Goal: Contribute content: Contribute content

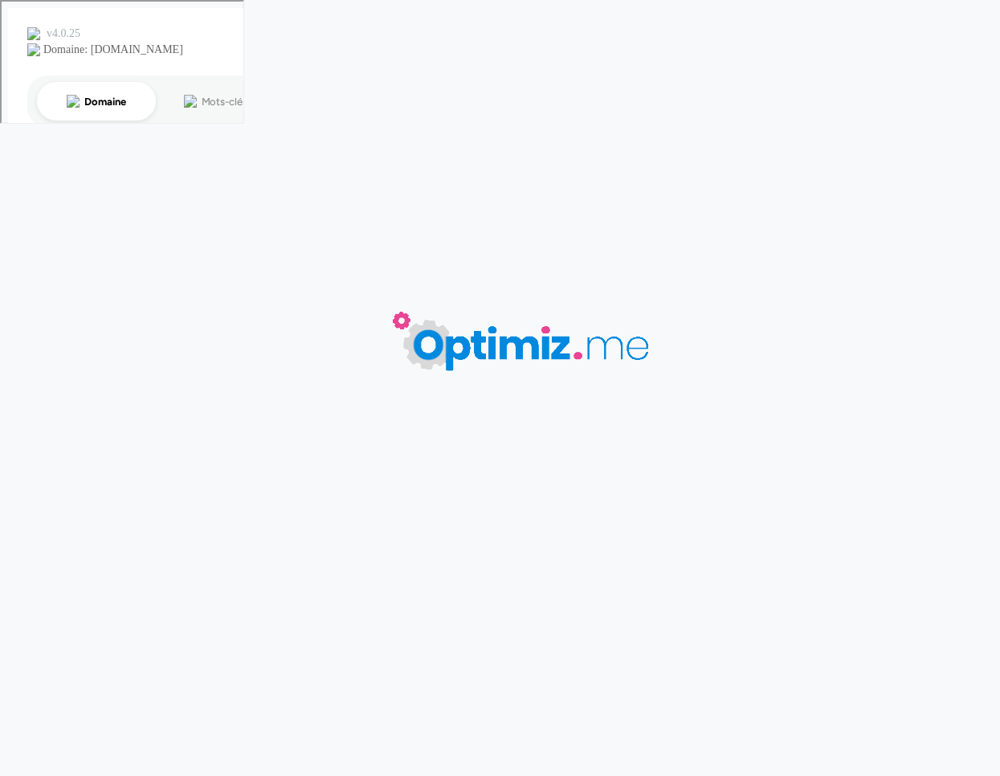
type input "Quels sont les avantages de la broderie pour le textile publicitaire ?"
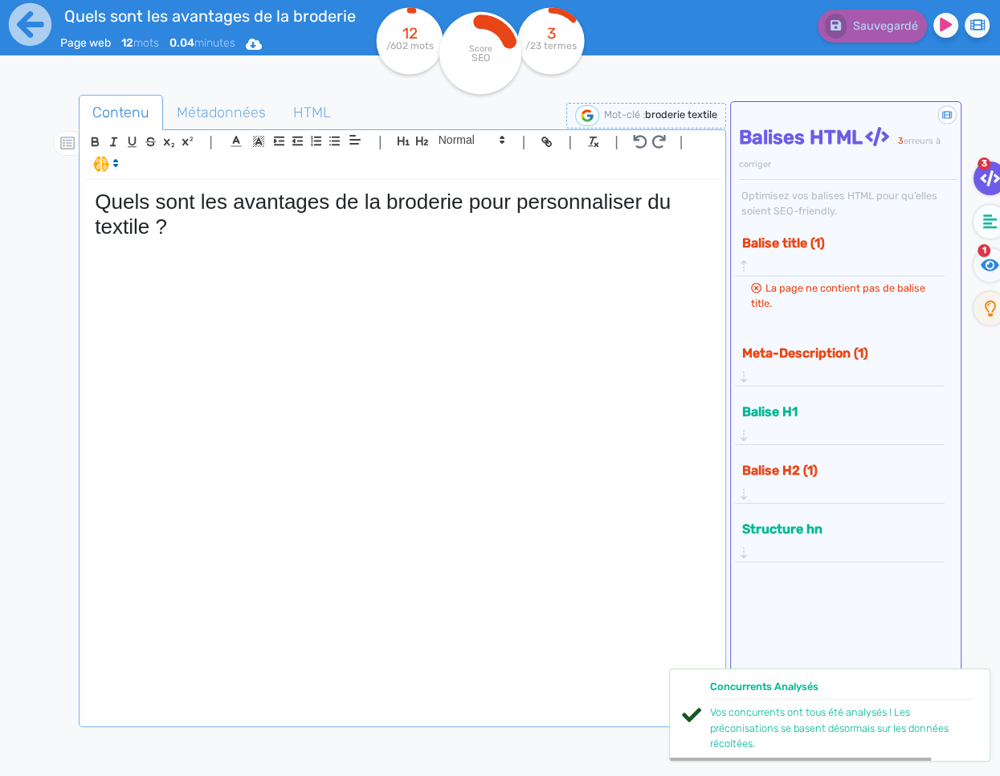
click at [104, 266] on div "Quels sont les avantages de la broderie pour personnaliser du textile ?" at bounding box center [402, 451] width 639 height 543
click at [114, 257] on div "Quels sont les avantages de la broderie pour personnaliser du textile ?" at bounding box center [402, 451] width 639 height 543
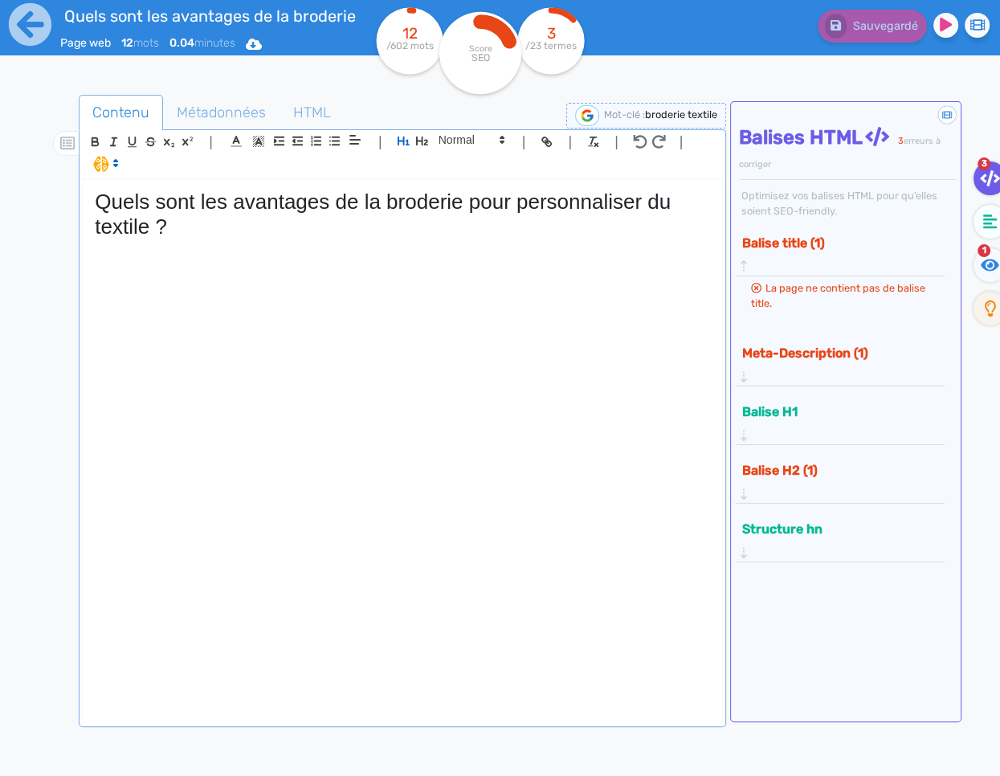
click at [341, 341] on div "Quels sont les avantages de la broderie pour personnaliser du textile ?" at bounding box center [402, 451] width 639 height 543
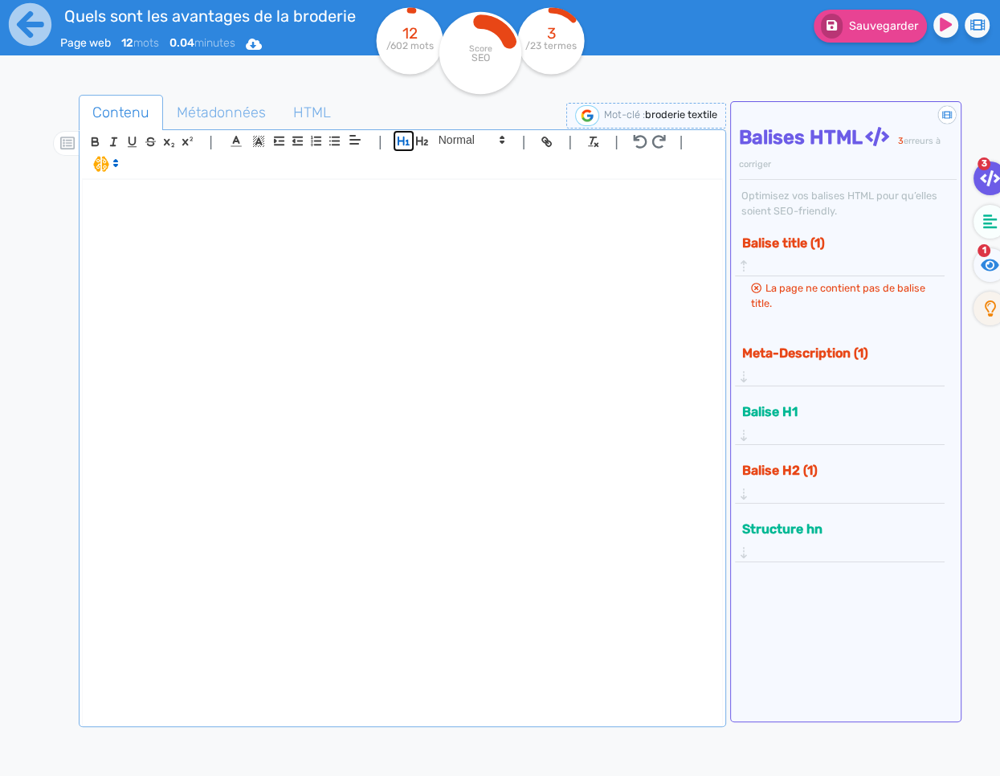
click at [401, 143] on icon "button" at bounding box center [403, 141] width 12 height 9
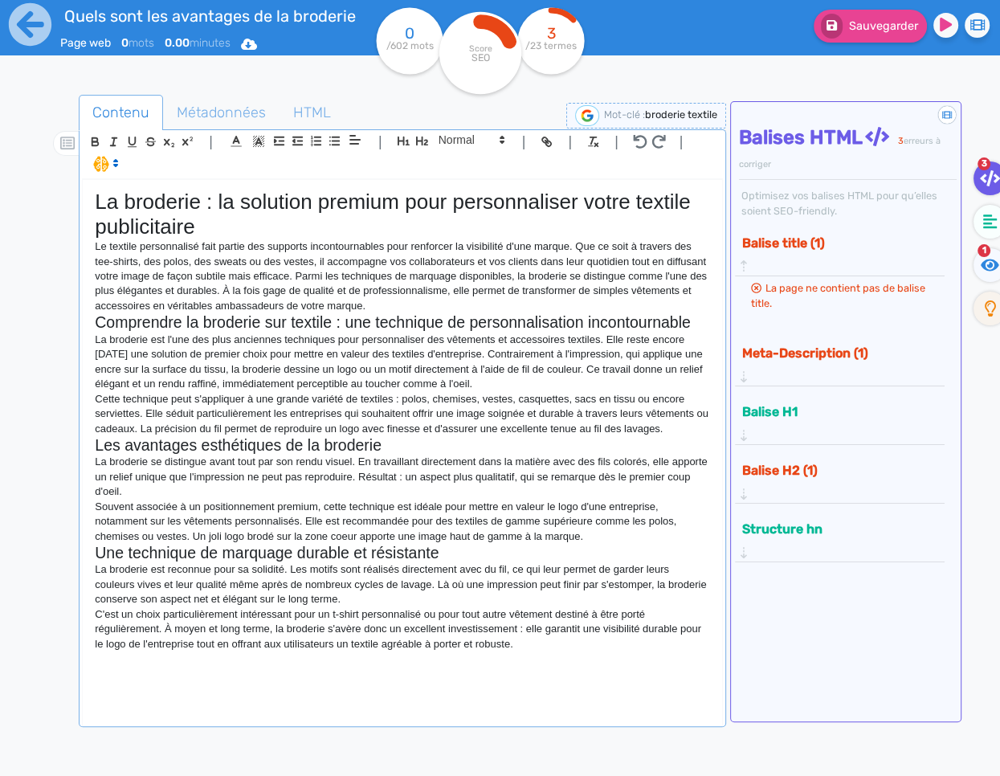
click at [516, 653] on div "La broderie : la solution premium pour personnaliser votre textile publicitaire…" at bounding box center [402, 451] width 639 height 543
click at [862, 40] on button "Sauvegarder" at bounding box center [869, 26] width 113 height 33
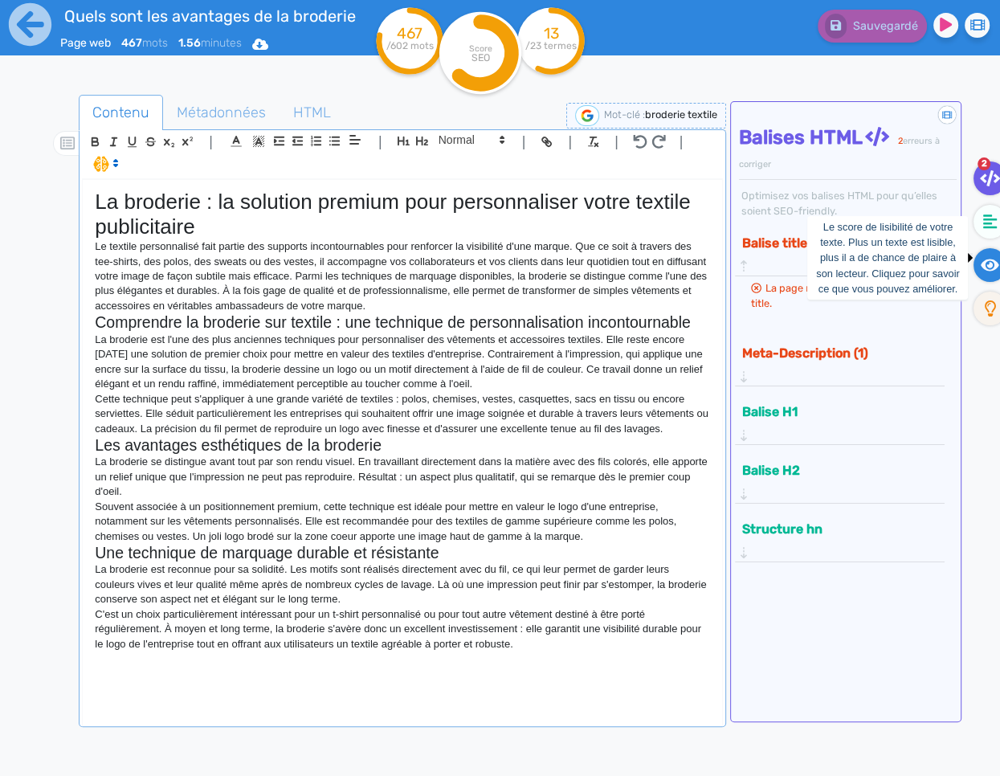
click at [984, 265] on icon at bounding box center [989, 265] width 18 height 12
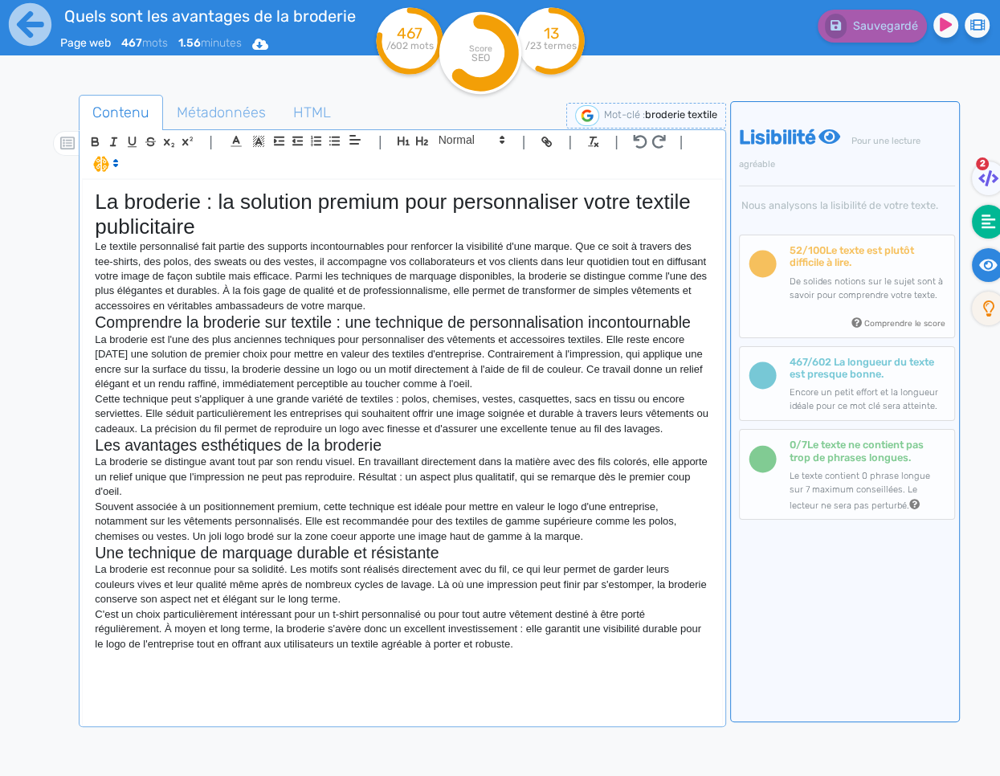
click at [988, 231] on fa-icon at bounding box center [988, 222] width 33 height 34
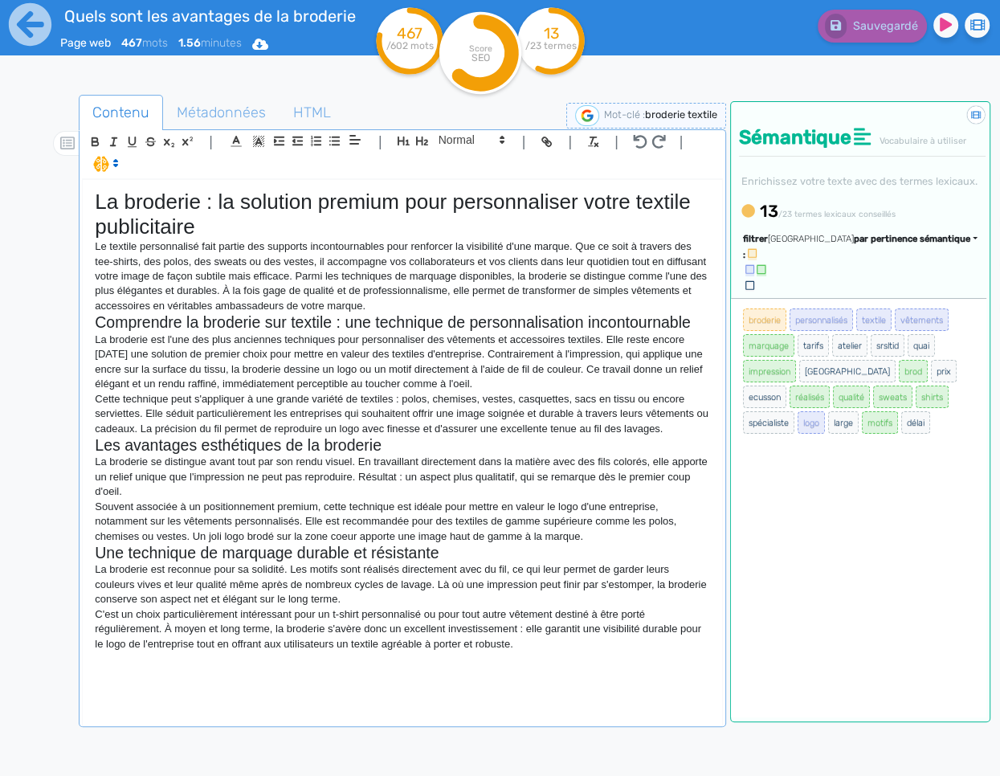
click at [865, 244] on span "par pertinence sémantique" at bounding box center [912, 239] width 116 height 10
click at [856, 298] on link "par fréquence" at bounding box center [835, 287] width 135 height 22
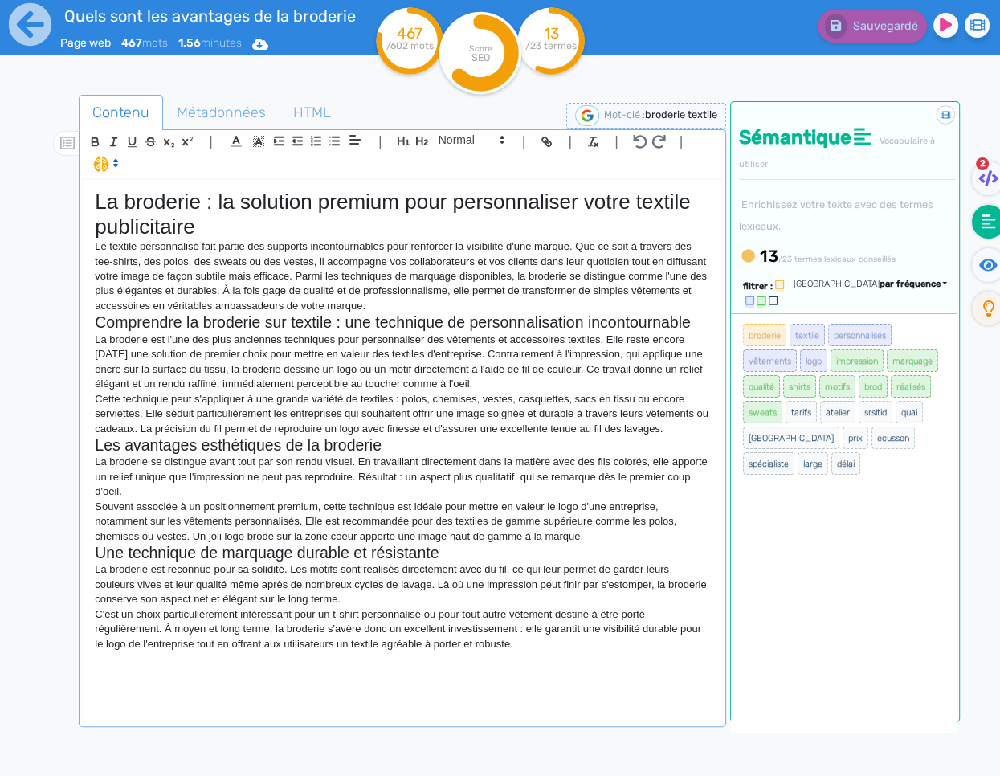
click at [365, 466] on p "La broderie se distingue avant tout par son rendu visuel. En travaillant direct…" at bounding box center [402, 476] width 615 height 44
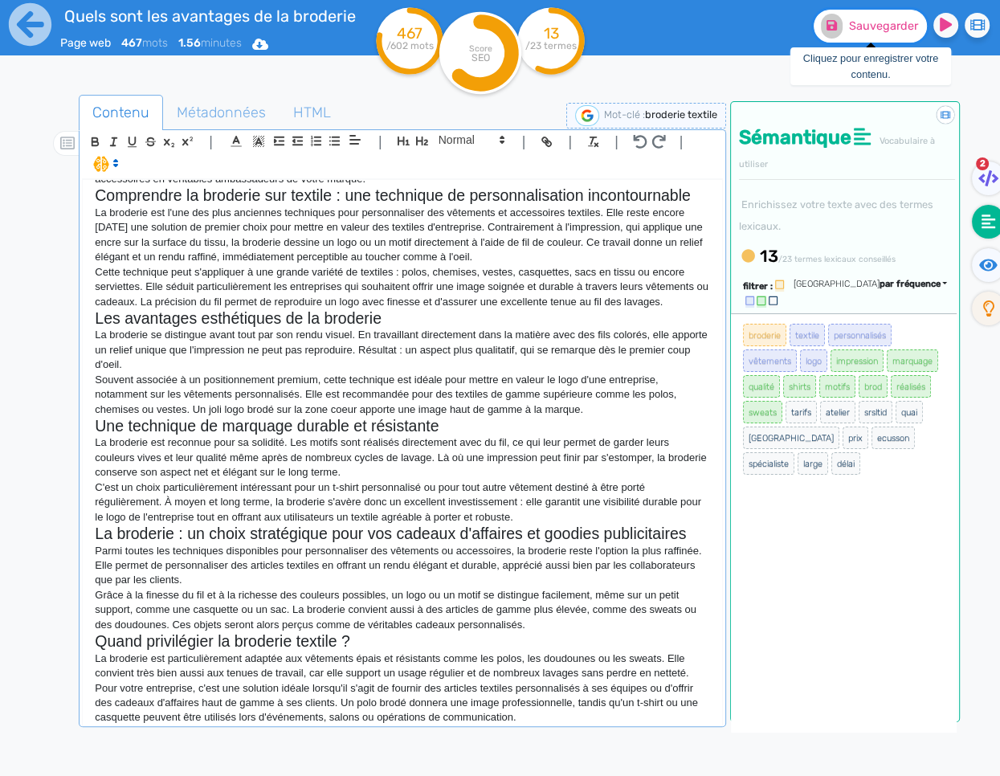
click at [843, 30] on button "Sauvegarder" at bounding box center [869, 26] width 113 height 33
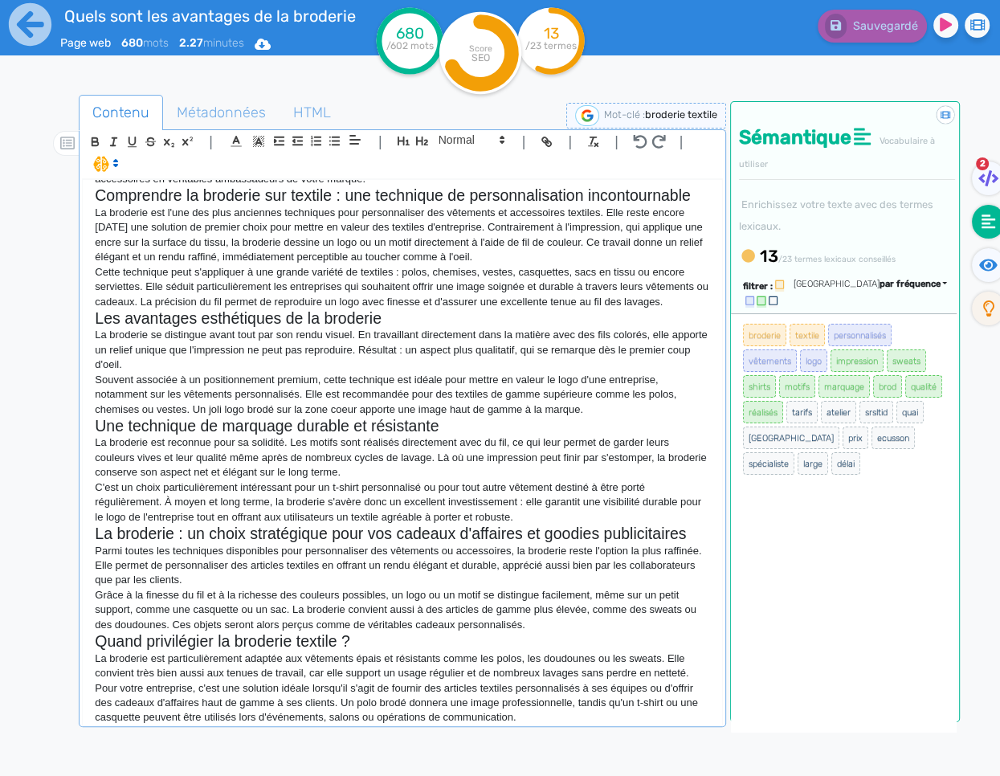
click at [528, 716] on p "Pour votre entreprise, c'est une solution idéale lorsqu'il s'agit de fournir de…" at bounding box center [402, 703] width 615 height 44
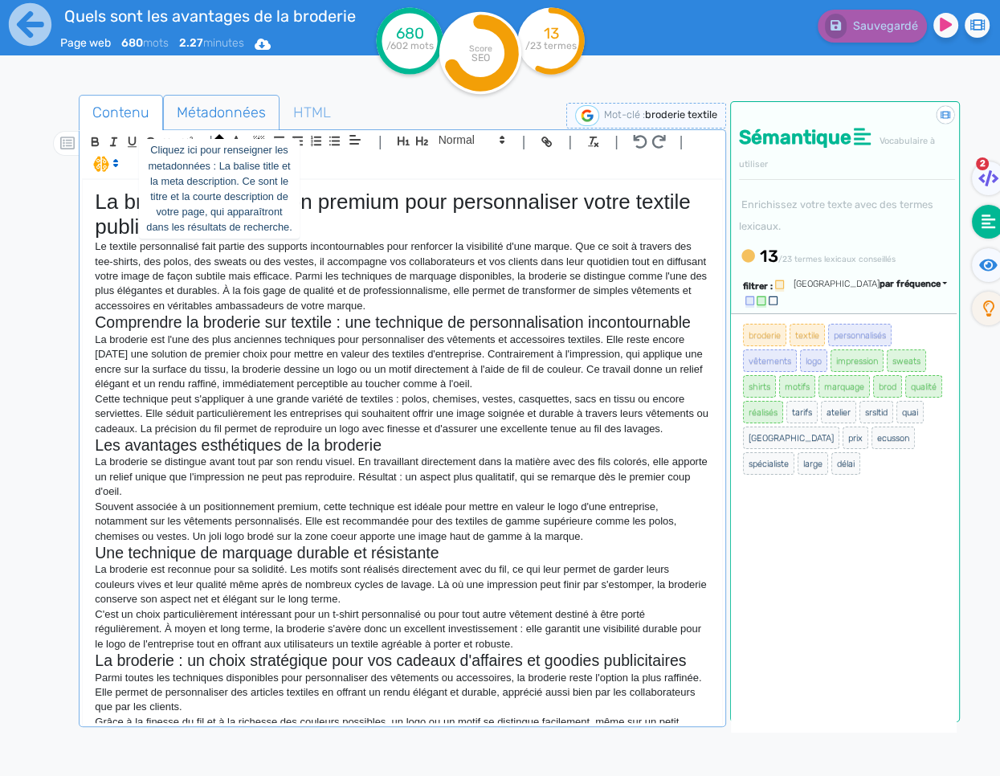
click at [213, 116] on span "Métadonnées" at bounding box center [221, 112] width 115 height 43
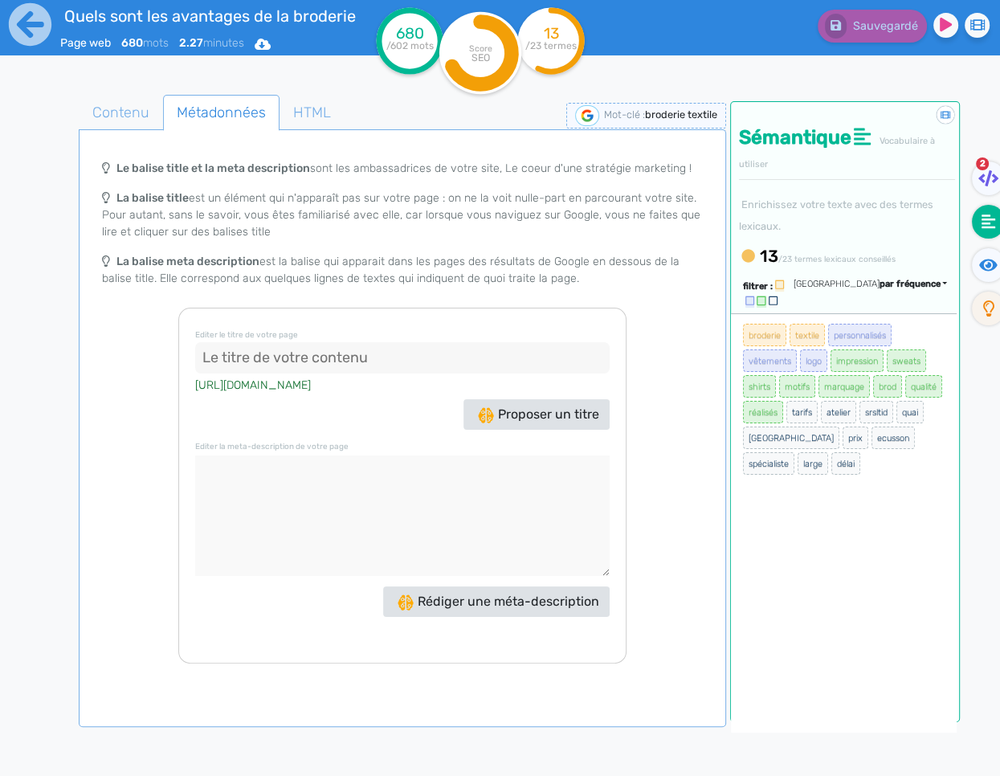
click at [233, 370] on input at bounding box center [402, 358] width 414 height 32
click at [974, 177] on fa-icon at bounding box center [988, 178] width 33 height 34
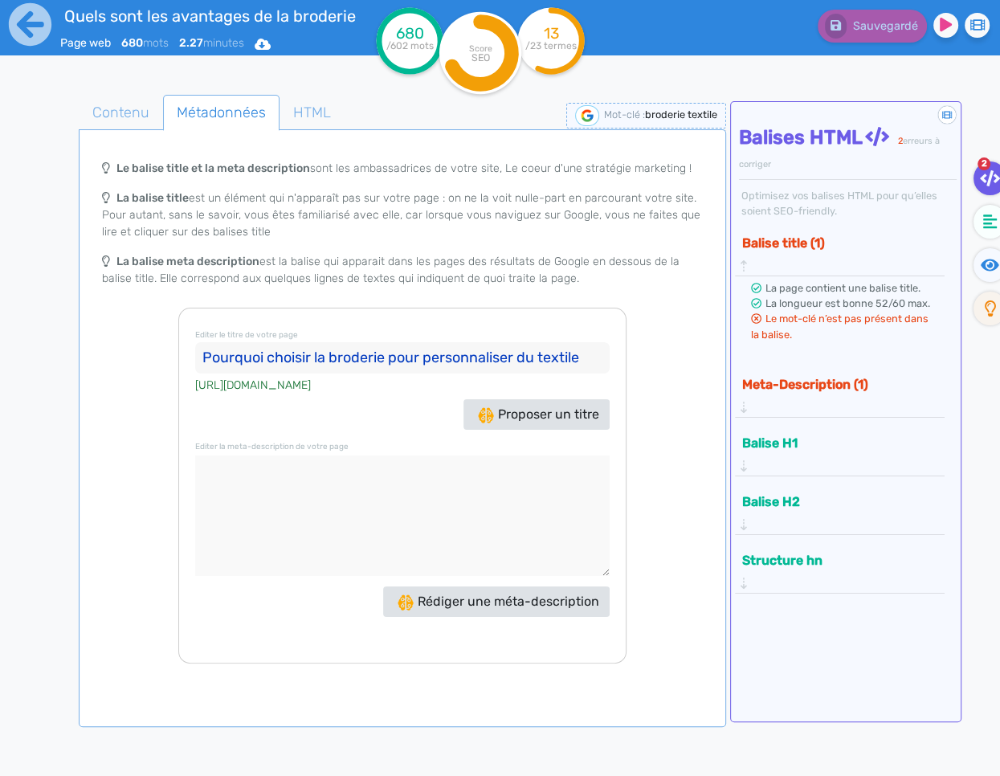
click at [575, 361] on input "Pourquoi choisir la broderie pour personnaliser du textile" at bounding box center [402, 358] width 414 height 32
type input "Pourquoi choisir la broderie pour personnaliser du textile"
click at [418, 463] on textarea at bounding box center [402, 515] width 414 height 120
click at [490, 599] on span "Rédiger une méta-description" at bounding box center [498, 600] width 202 height 15
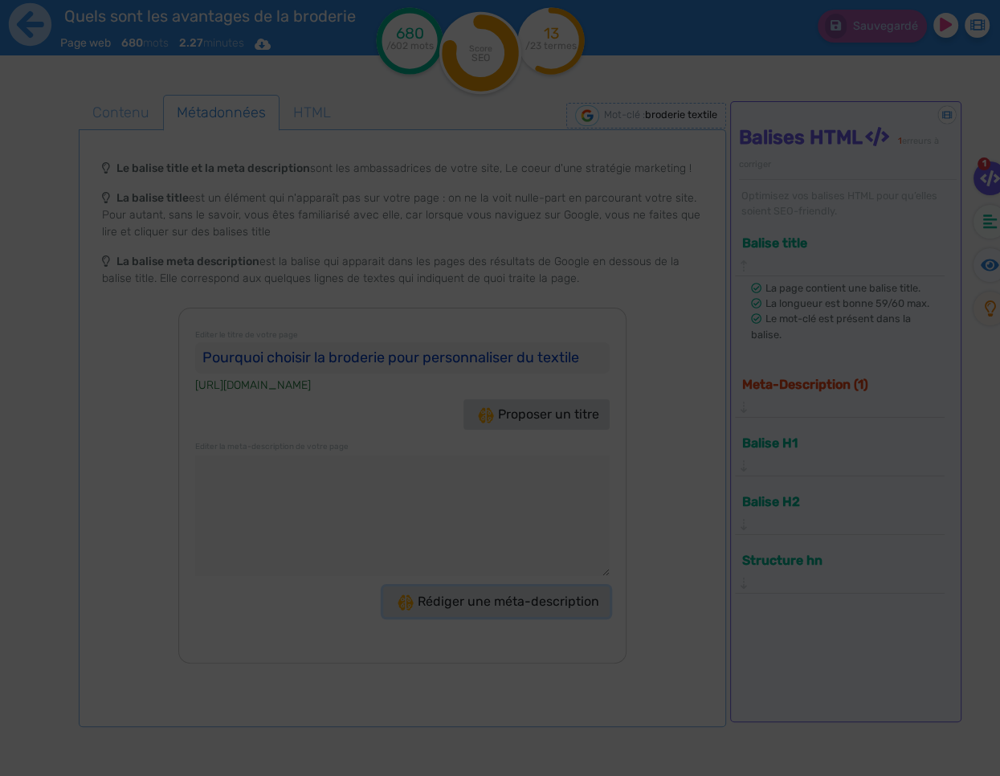
type textarea "Découvrez la broderie textile, la solution élégante et durable pour personnalis…"
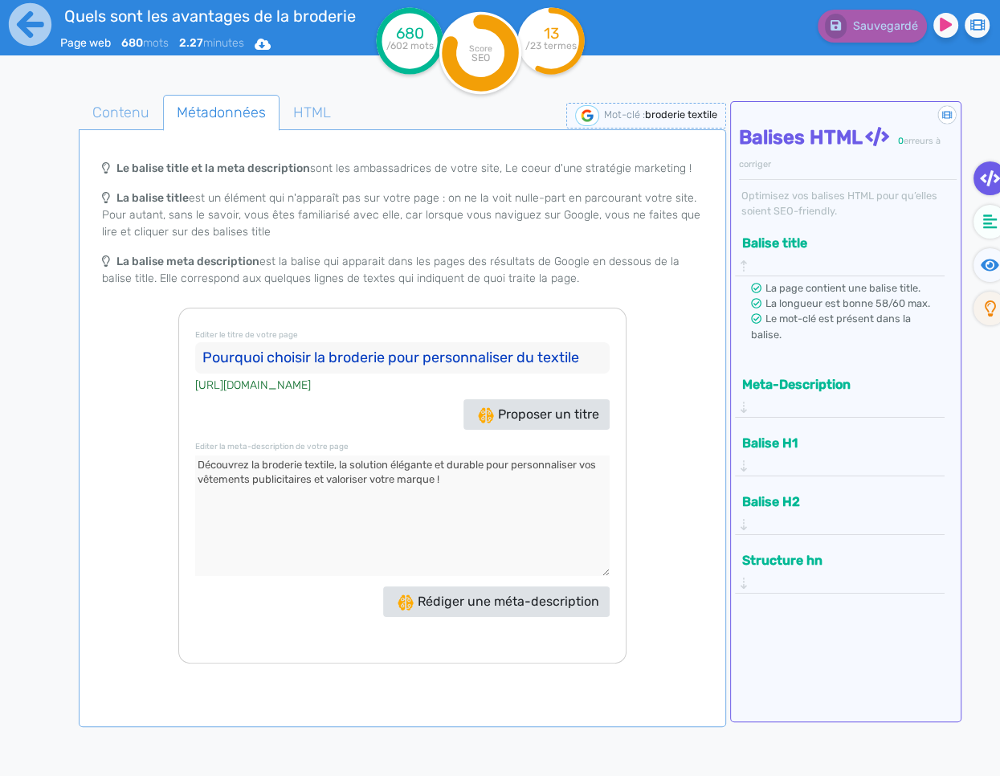
click at [498, 487] on textarea at bounding box center [402, 515] width 414 height 120
click at [117, 121] on span "Contenu" at bounding box center [120, 112] width 83 height 43
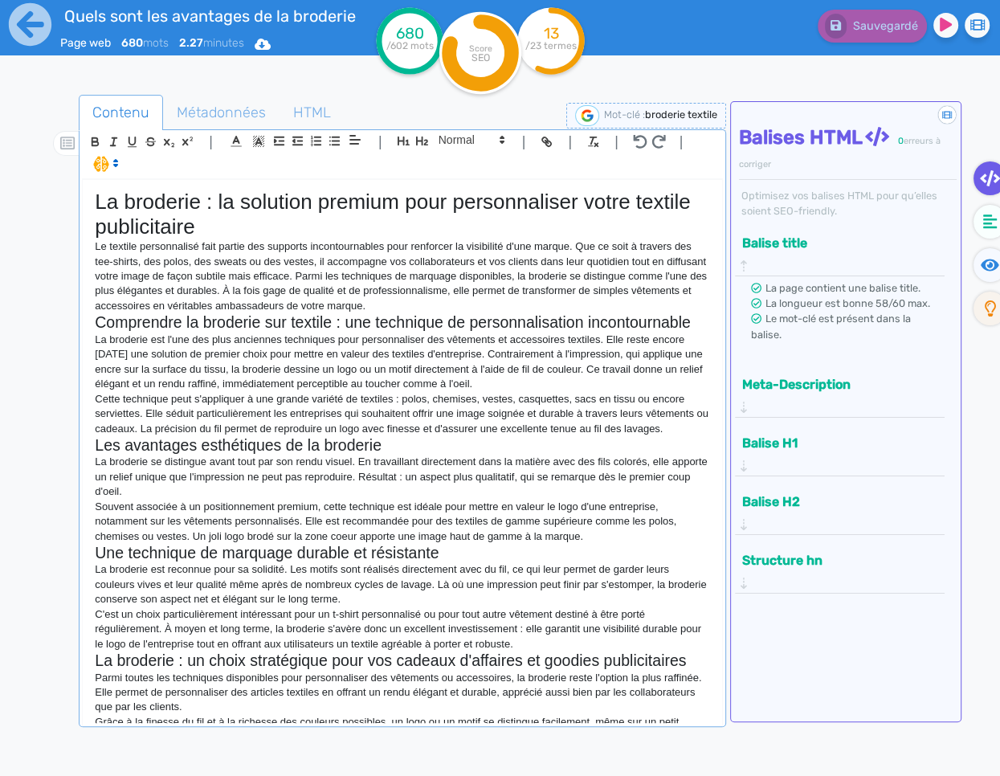
scroll to position [138, 0]
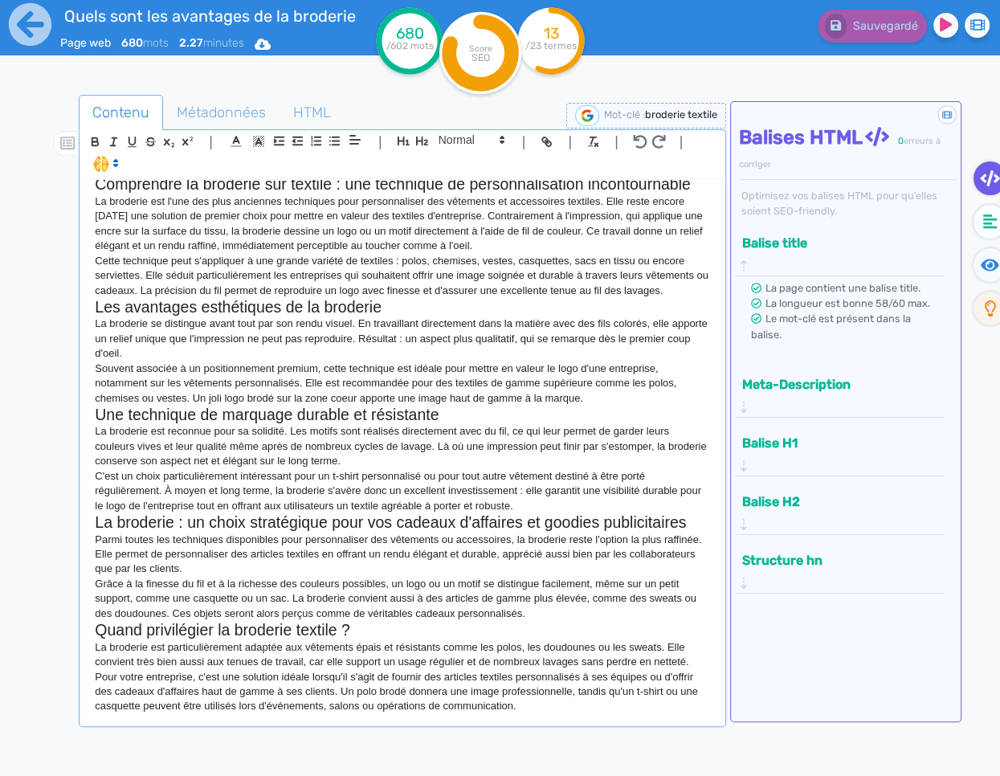
click at [532, 702] on p "Pour votre entreprise, c'est une solution idéale lorsqu'il s'agit de fournir de…" at bounding box center [402, 692] width 615 height 44
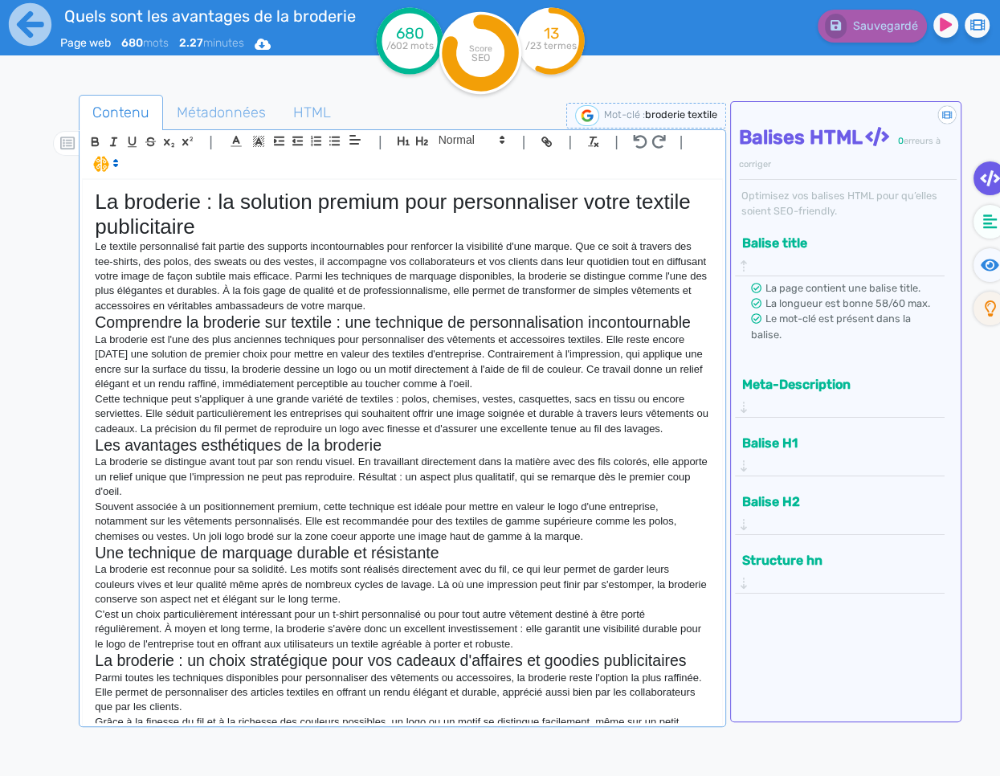
scroll to position [0, 202]
click at [603, 340] on p "La broderie est l'une des plus anciennes techniques pour personnaliser des vête…" at bounding box center [402, 361] width 615 height 59
drag, startPoint x: 665, startPoint y: 338, endPoint x: 576, endPoint y: 336, distance: 89.1
click at [574, 342] on p "La broderie est l'une des plus anciennes techniques pour personnaliser des vête…" at bounding box center [402, 361] width 615 height 59
click at [543, 141] on icon "button" at bounding box center [547, 142] width 14 height 14
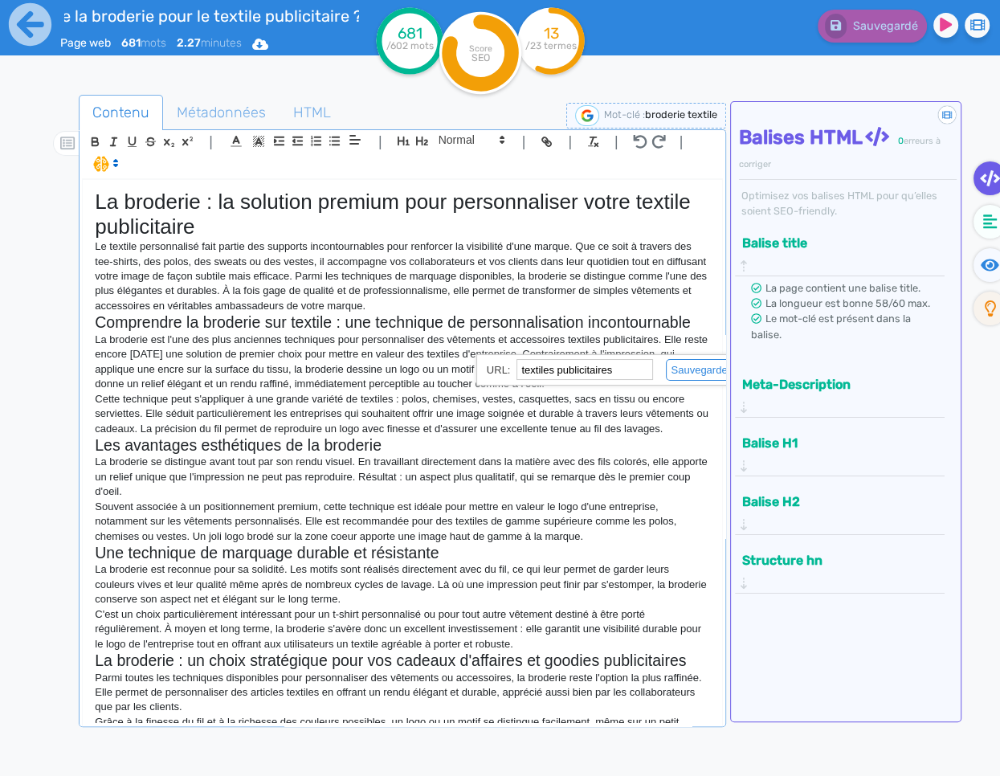
paste input "[URL][DOMAIN_NAME]"
click at [694, 369] on link at bounding box center [694, 370] width 82 height 12
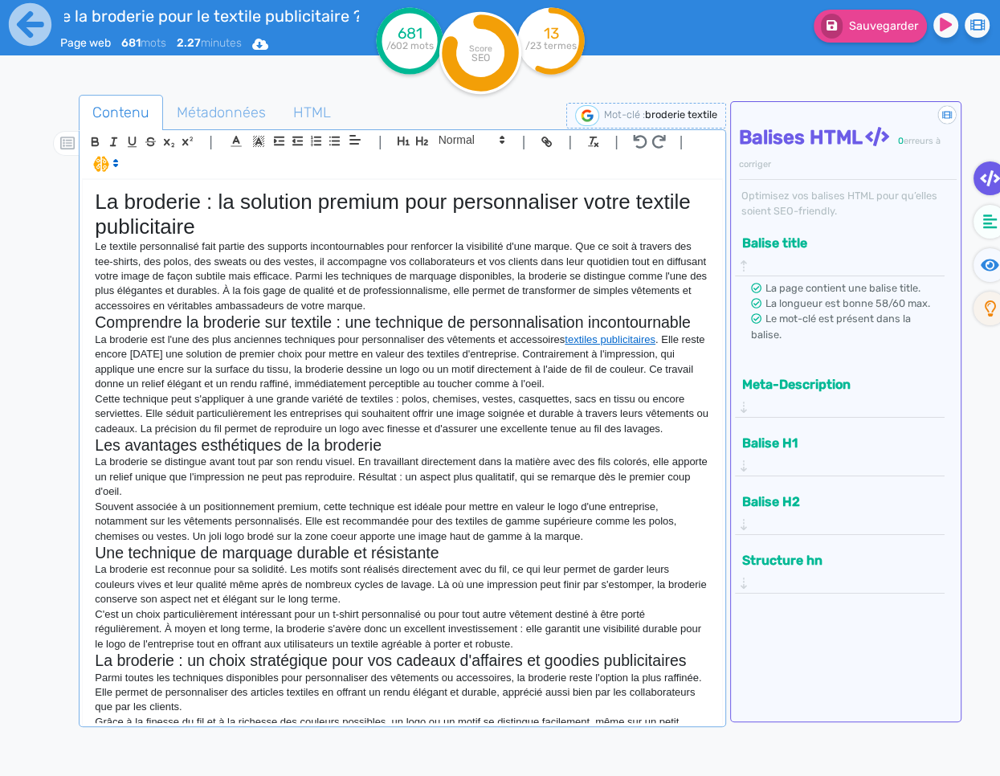
click at [612, 405] on p "Cette technique peut s'appliquer à une grande variété de textiles : polos, chem…" at bounding box center [402, 414] width 615 height 44
click at [636, 137] on icon "button" at bounding box center [640, 142] width 14 height 14
click at [633, 341] on p "La broderie est l'une des plus anciennes techniques pour personnaliser des vête…" at bounding box center [402, 361] width 615 height 59
drag, startPoint x: 501, startPoint y: 356, endPoint x: 411, endPoint y: 359, distance: 90.0
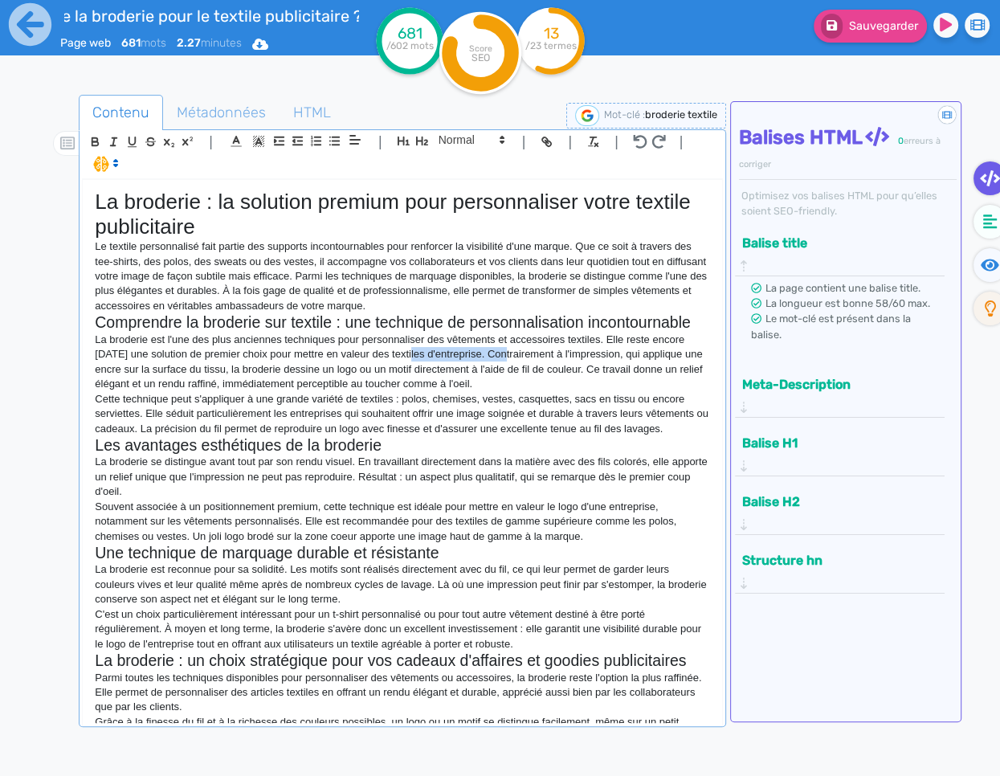
click at [411, 359] on p "La broderie est l'une des plus anciennes techniques pour personnaliser des vête…" at bounding box center [402, 361] width 615 height 59
click at [546, 140] on icon "button" at bounding box center [547, 142] width 14 height 14
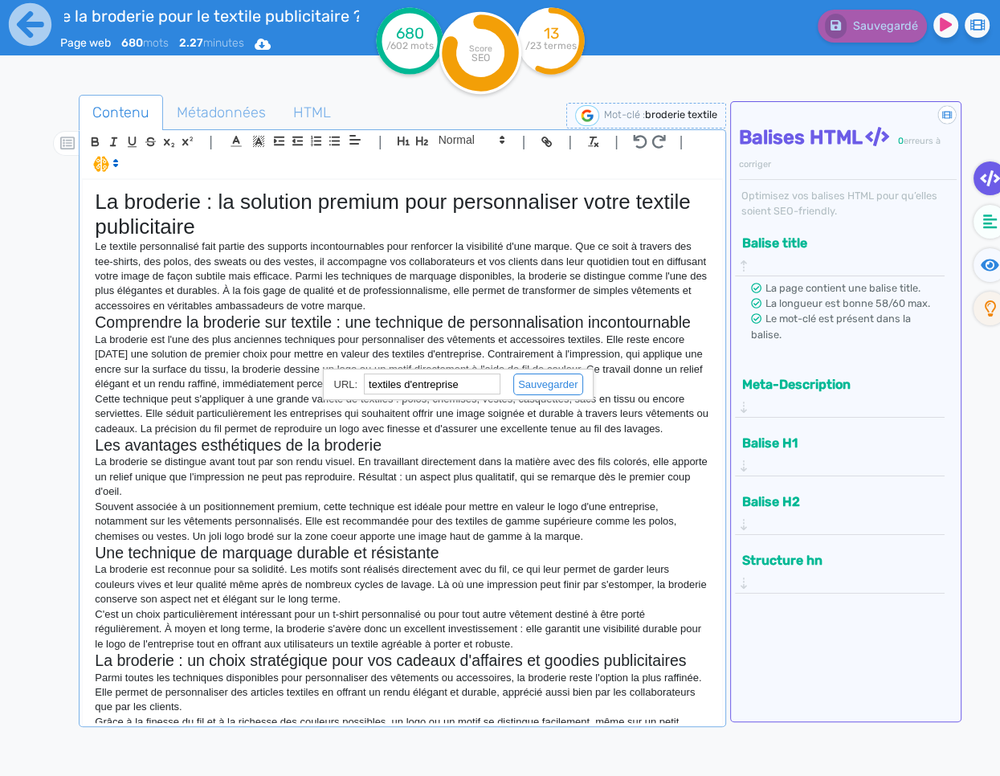
paste input "[URL][DOMAIN_NAME]"
type input "[URL][DOMAIN_NAME]"
drag, startPoint x: 558, startPoint y: 383, endPoint x: 556, endPoint y: 396, distance: 13.1
click at [558, 383] on link at bounding box center [541, 384] width 82 height 12
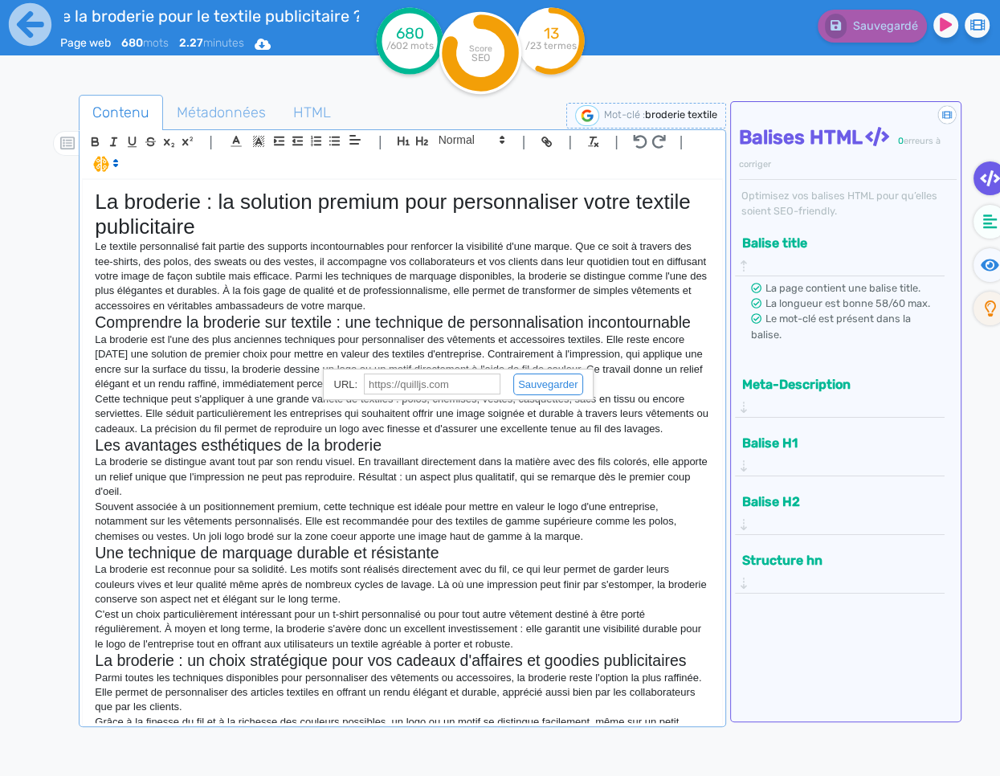
scroll to position [0, 0]
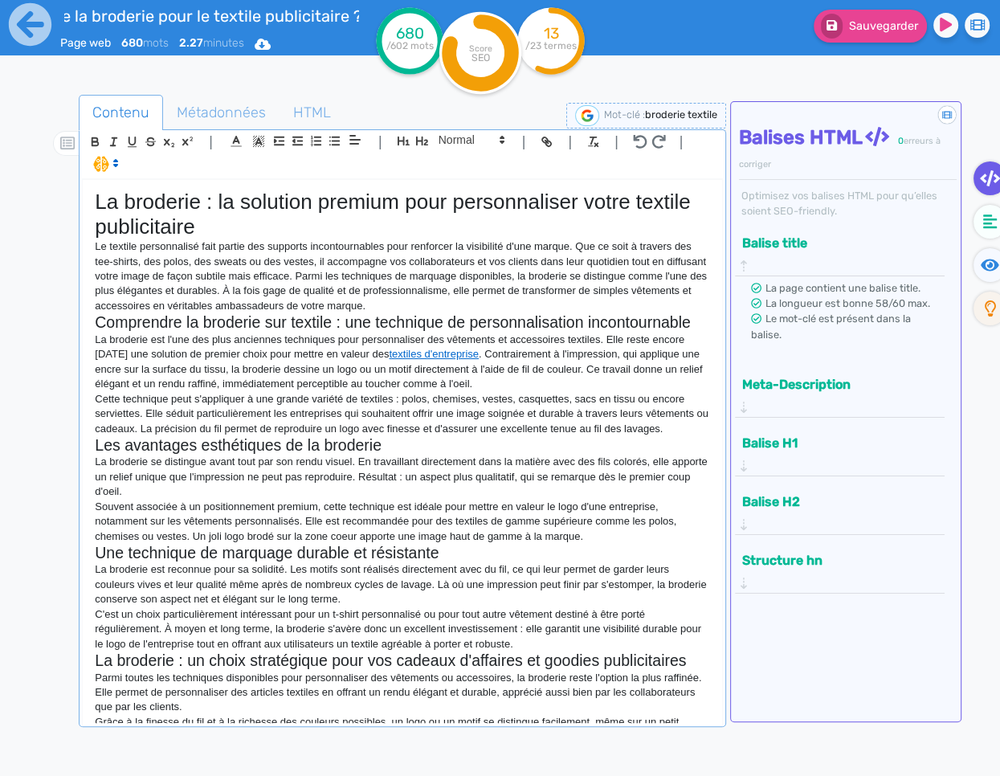
click at [556, 427] on p "Cette technique peut s'appliquer à une grande variété de textiles : polos, chem…" at bounding box center [402, 414] width 615 height 44
click at [882, 21] on span "Sauvegarder" at bounding box center [883, 26] width 69 height 14
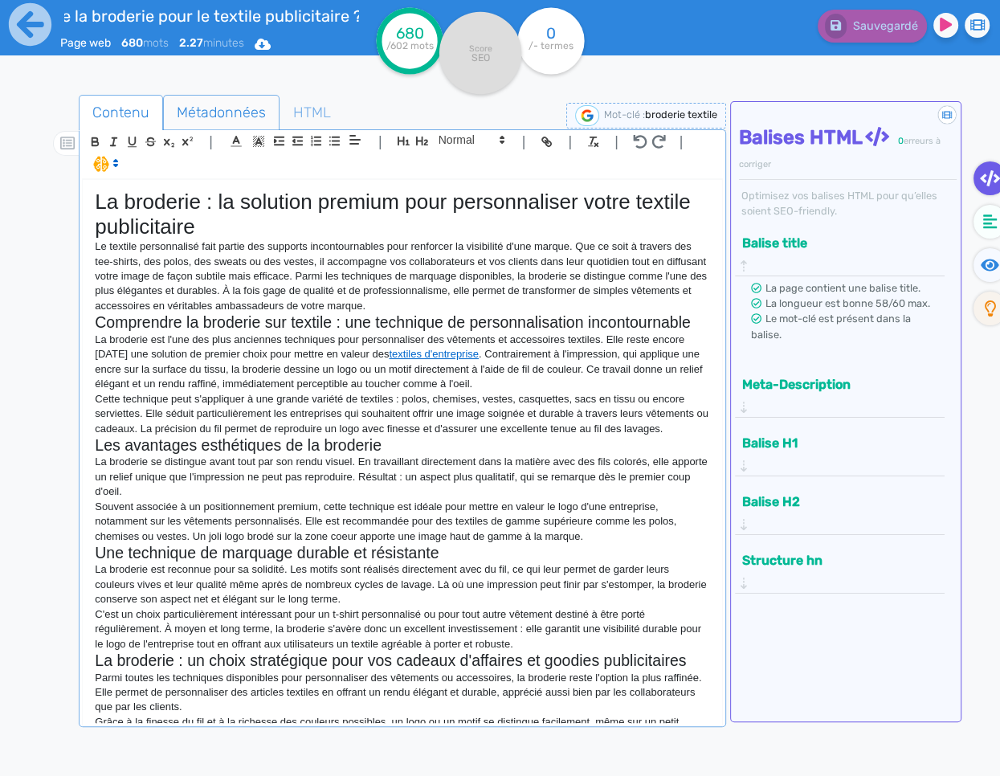
click at [208, 118] on span "Métadonnées" at bounding box center [221, 112] width 115 height 43
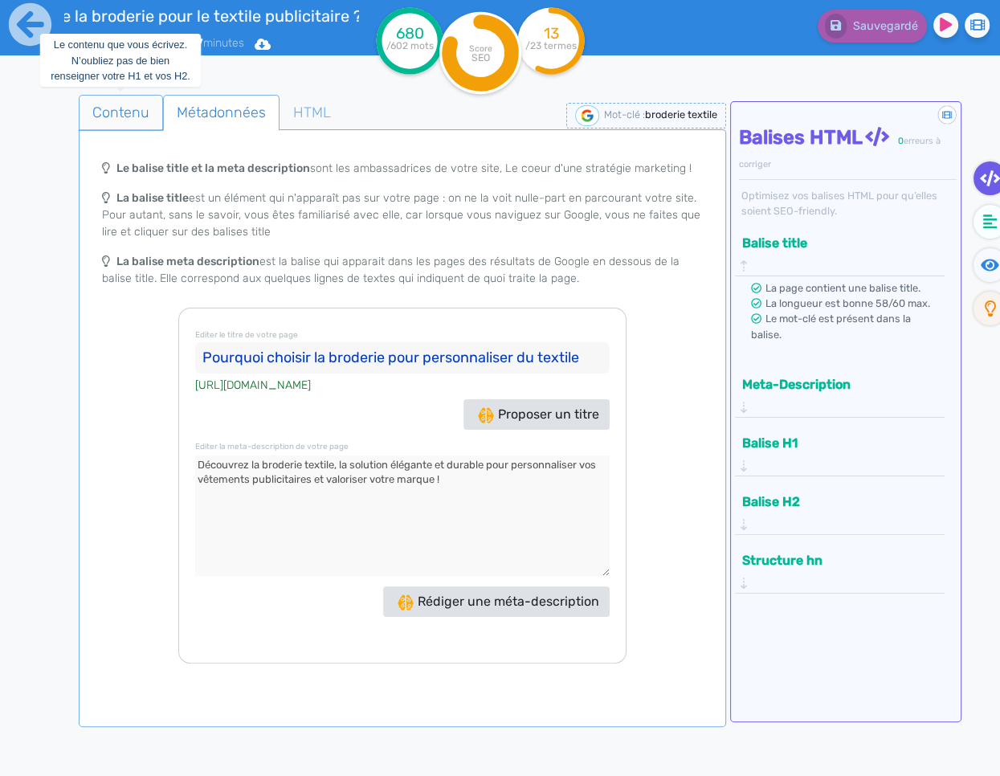
click at [137, 108] on span "Contenu" at bounding box center [120, 112] width 83 height 43
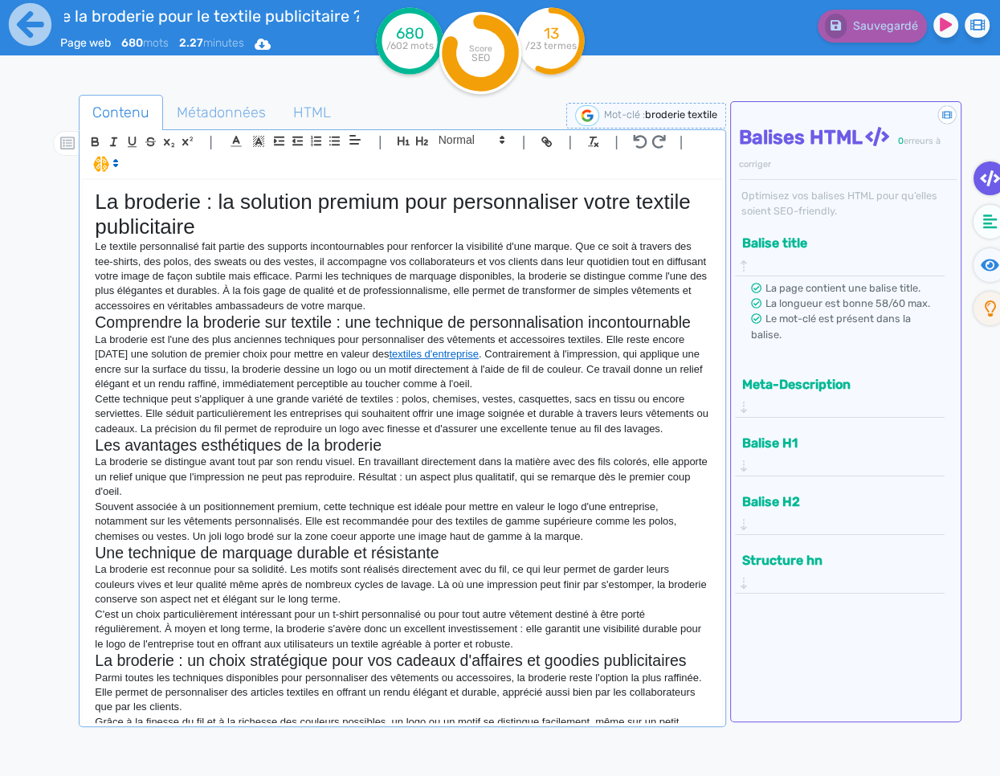
scroll to position [138, 0]
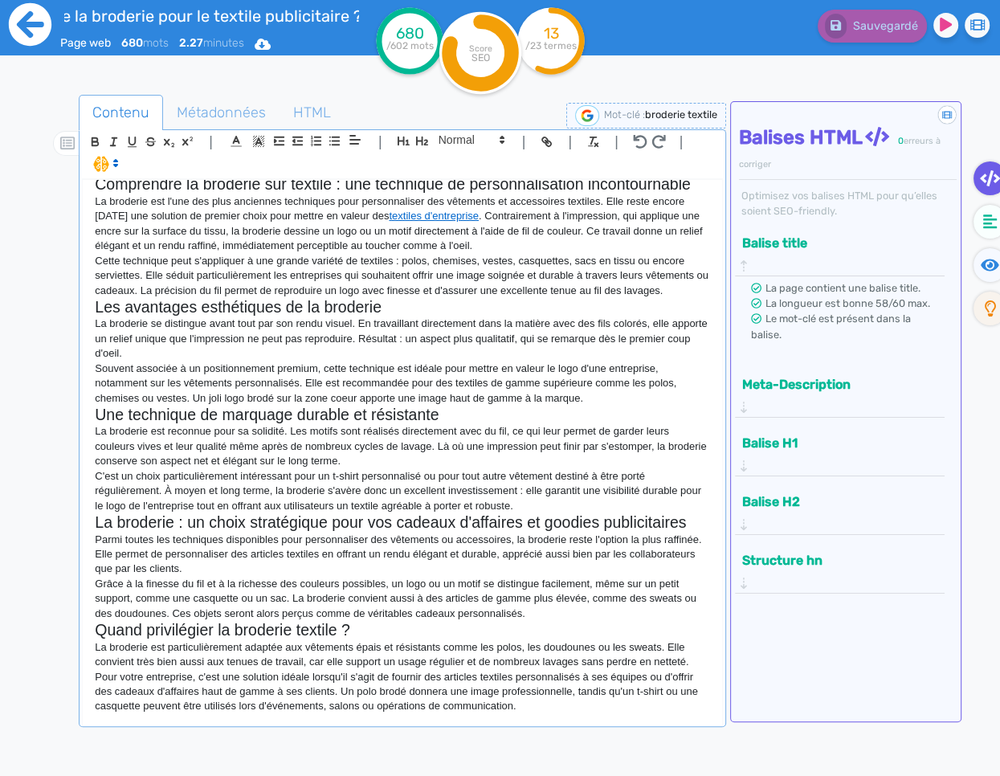
click at [33, 36] on icon at bounding box center [30, 24] width 43 height 43
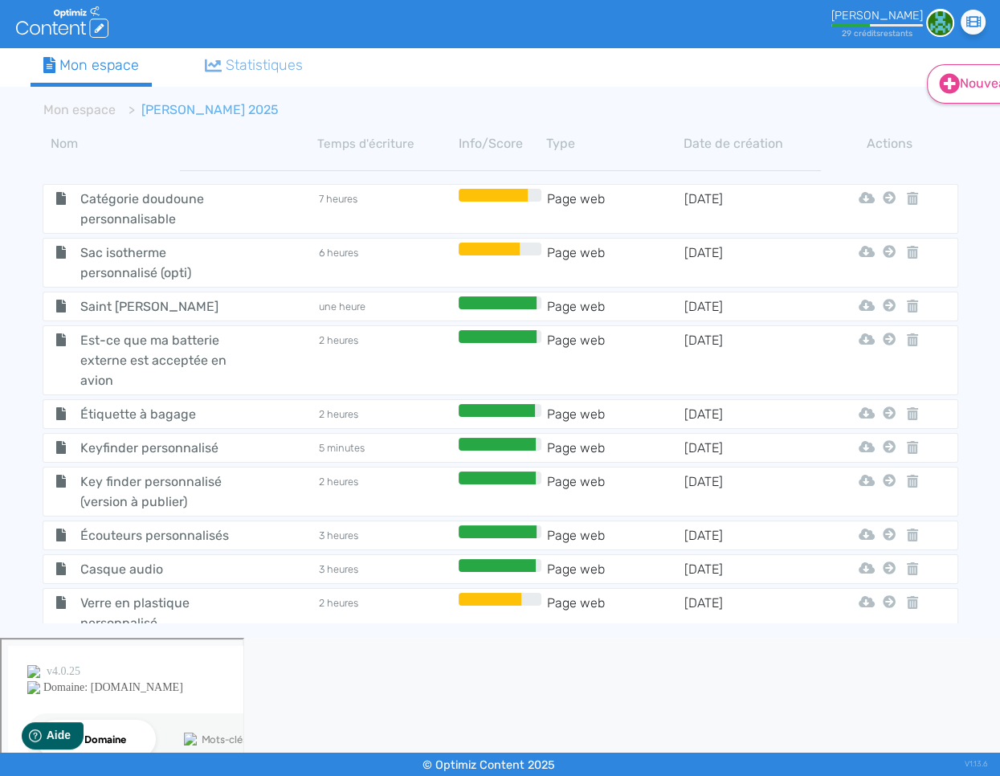
click at [944, 90] on icon at bounding box center [949, 84] width 20 height 20
click at [948, 132] on button "Contenu" at bounding box center [989, 124] width 128 height 26
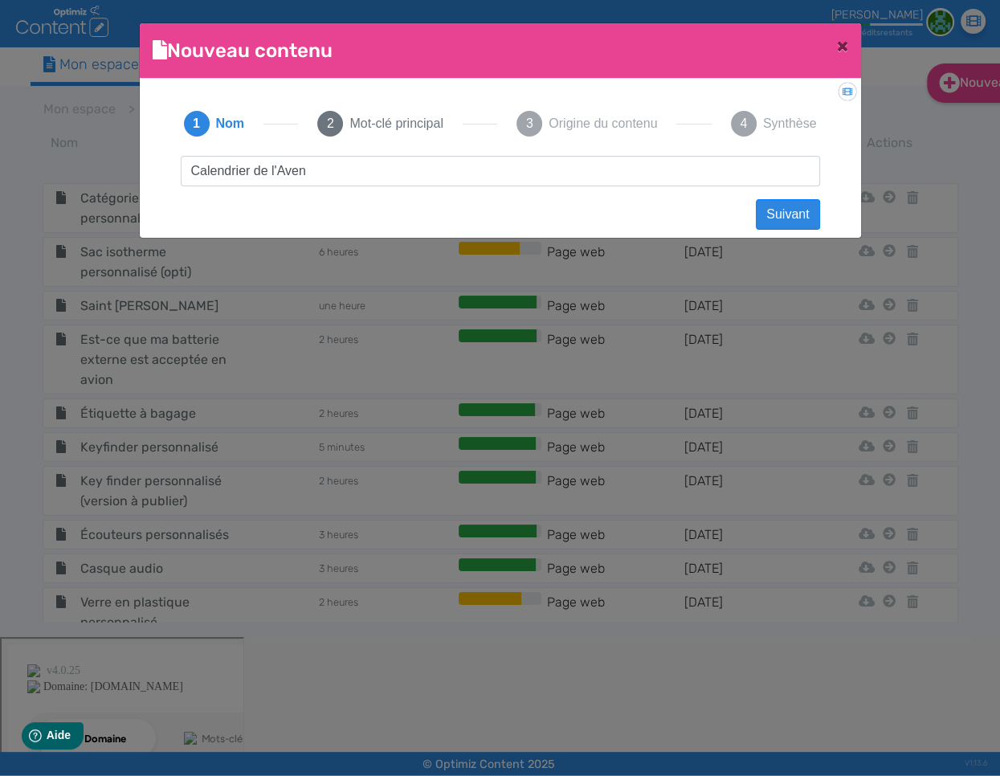
type input "Calendrier de l'Avent"
click button "Suivant" at bounding box center [787, 214] width 63 height 31
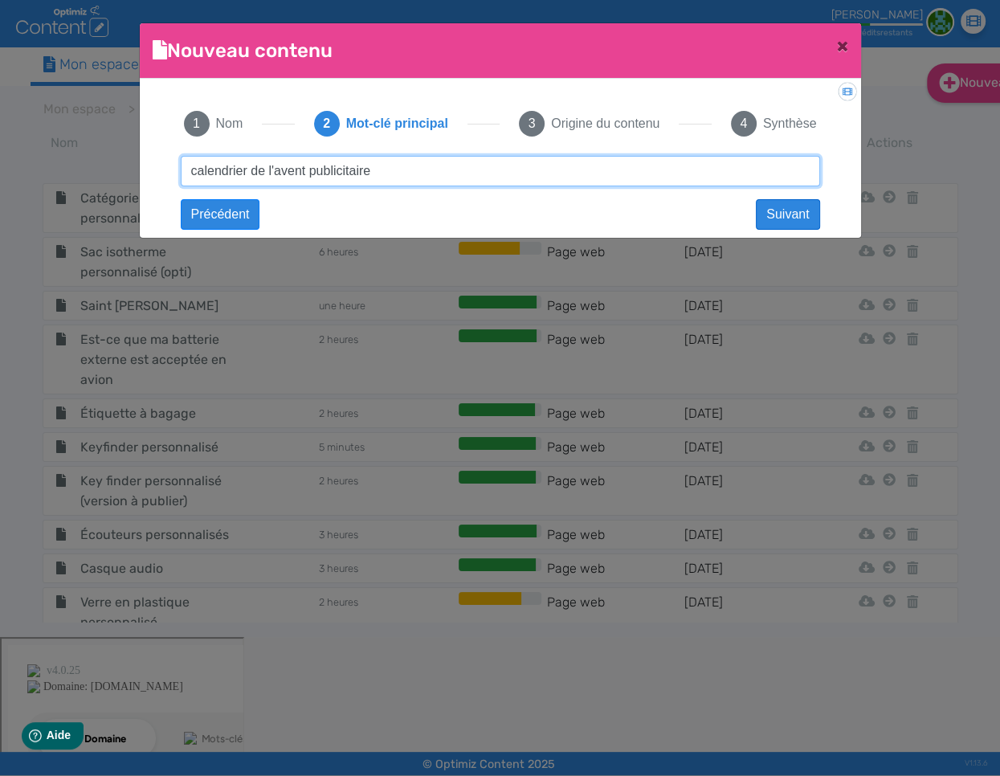
type input "calendrier de l'avent publicitaire"
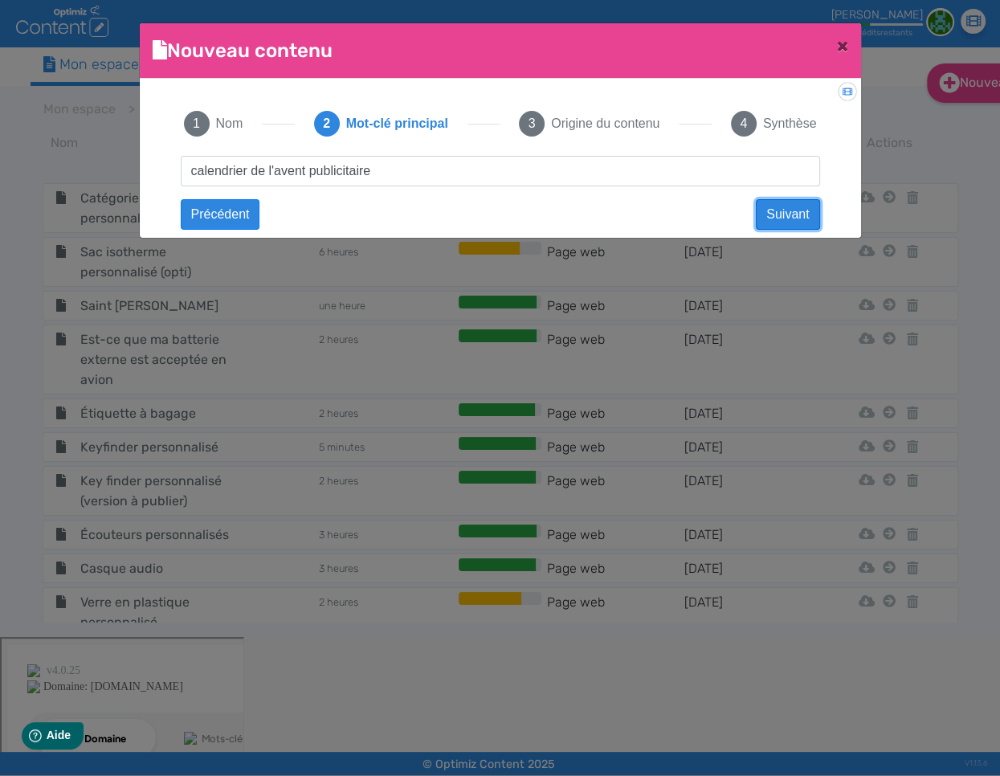
click at [795, 212] on button "Suivant" at bounding box center [787, 214] width 63 height 31
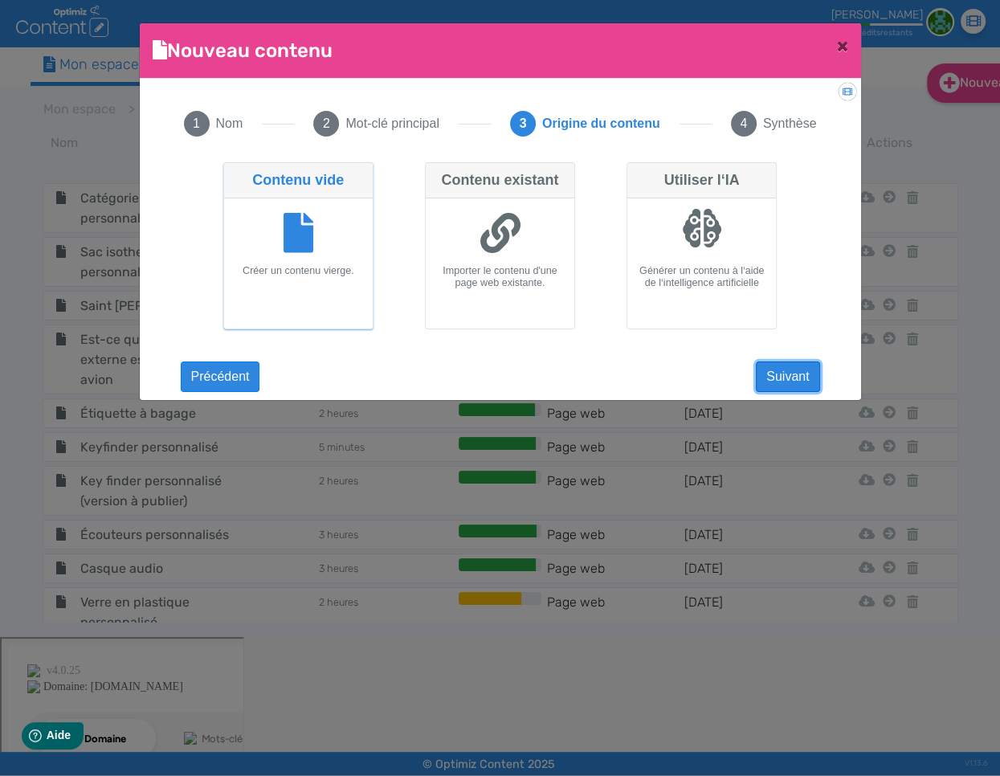
click at [784, 389] on button "Suivant" at bounding box center [787, 376] width 63 height 31
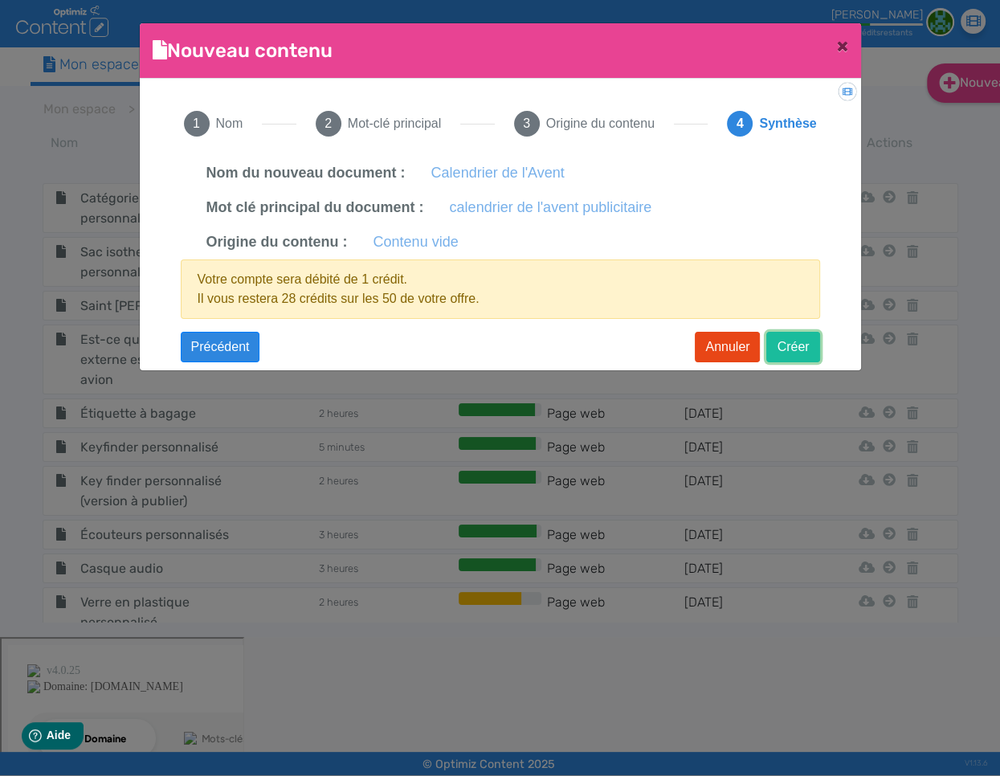
click at [793, 349] on button "Créer" at bounding box center [792, 347] width 53 height 31
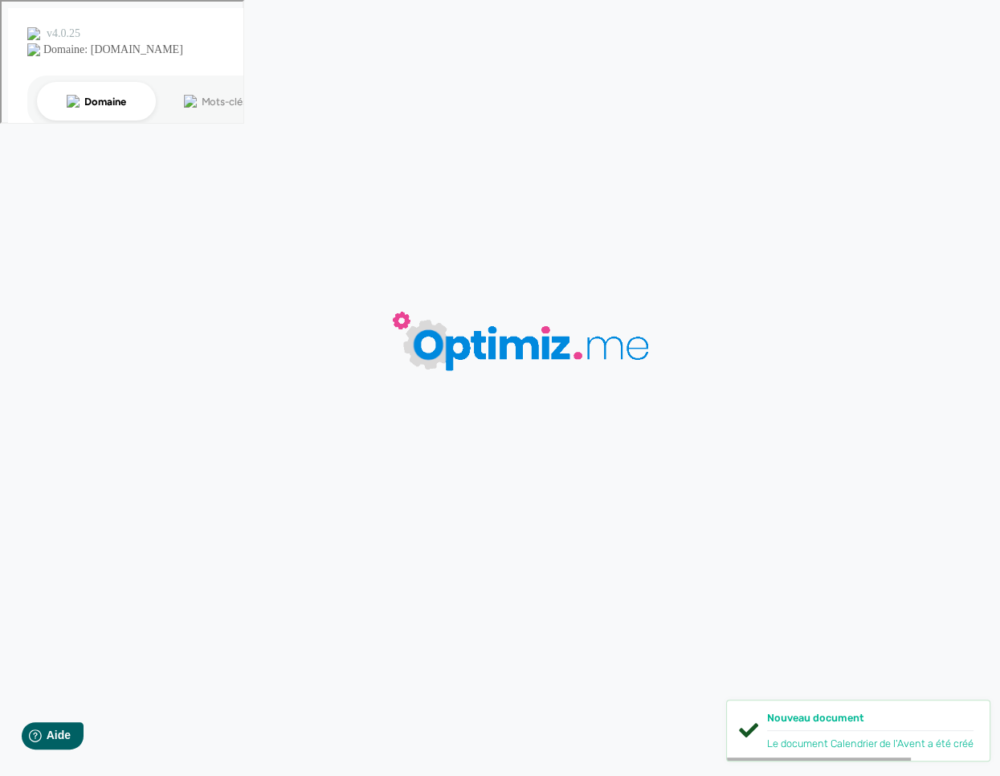
type input "Calendrier de l'Avent"
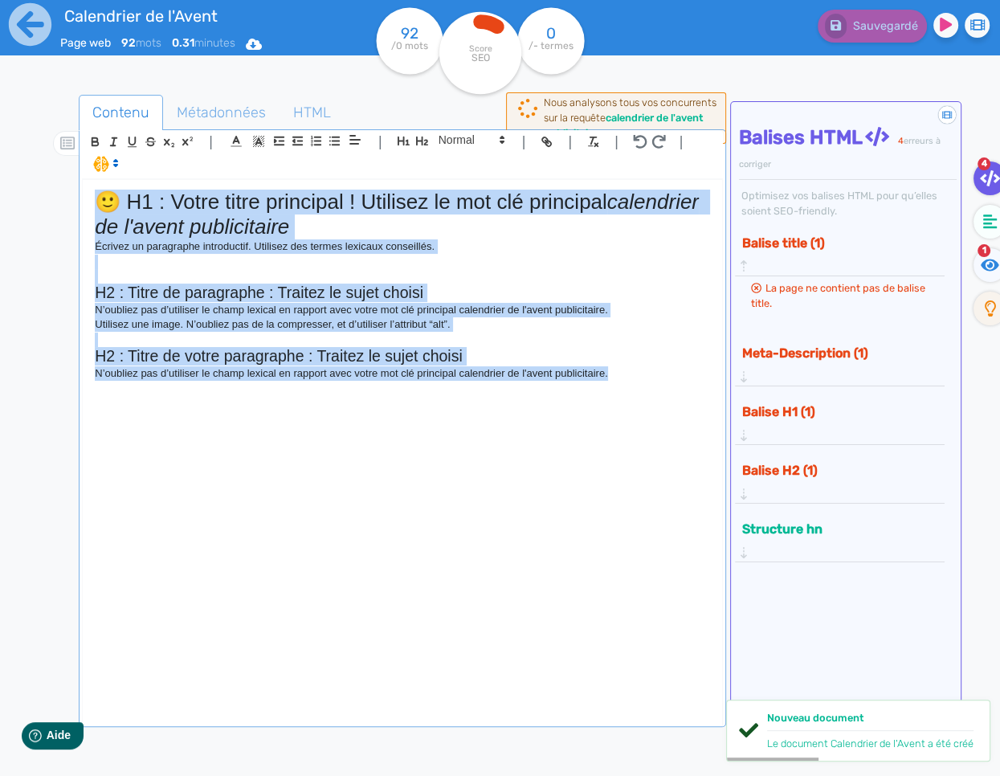
drag, startPoint x: 639, startPoint y: 375, endPoint x: 45, endPoint y: 145, distance: 637.0
click at [46, 146] on div "Contenu Métadonnées HTML | | H3 H4 H5 H6 Normal | | | | 🙂 H1 : Votre titre prin…" at bounding box center [519, 478] width 961 height 798
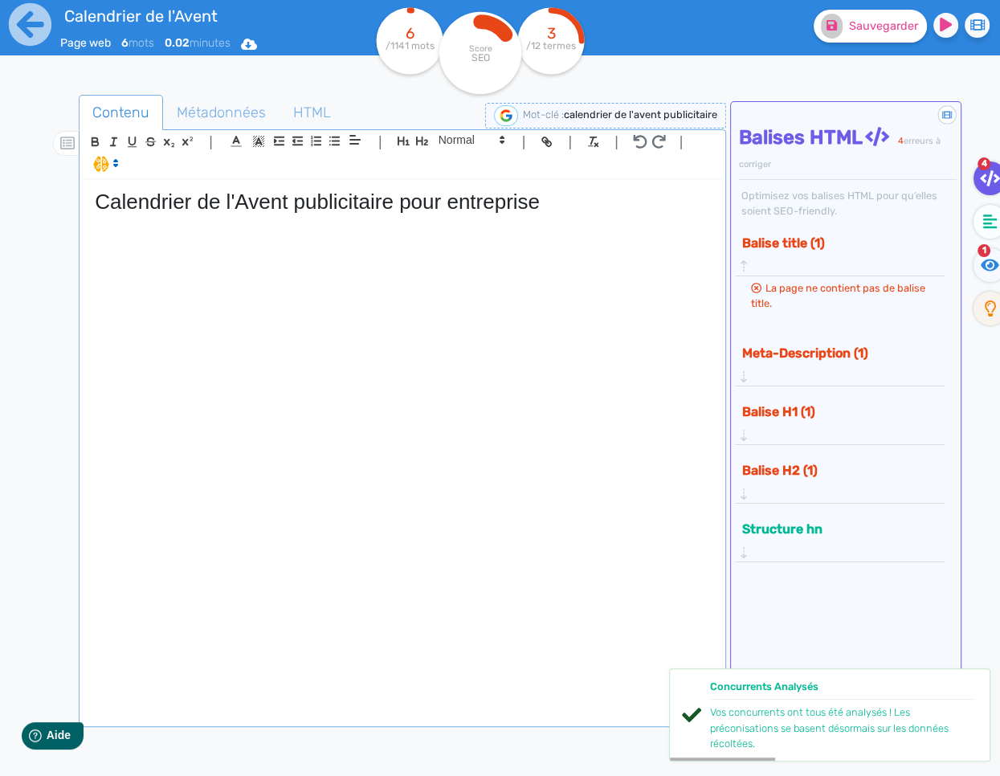
click at [874, 46] on div "Sauvegarder" at bounding box center [814, 39] width 369 height 79
click at [873, 36] on button "Sauvegarder" at bounding box center [869, 26] width 113 height 33
